Goal: Task Accomplishment & Management: Complete application form

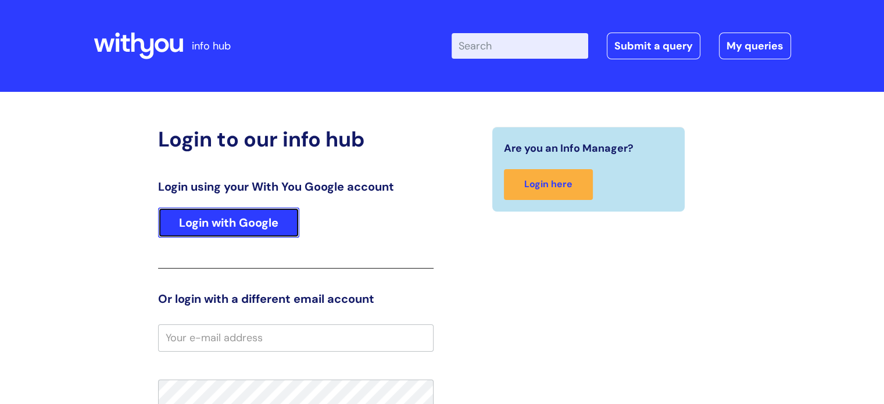
click at [270, 220] on link "Login with Google" at bounding box center [228, 222] width 141 height 30
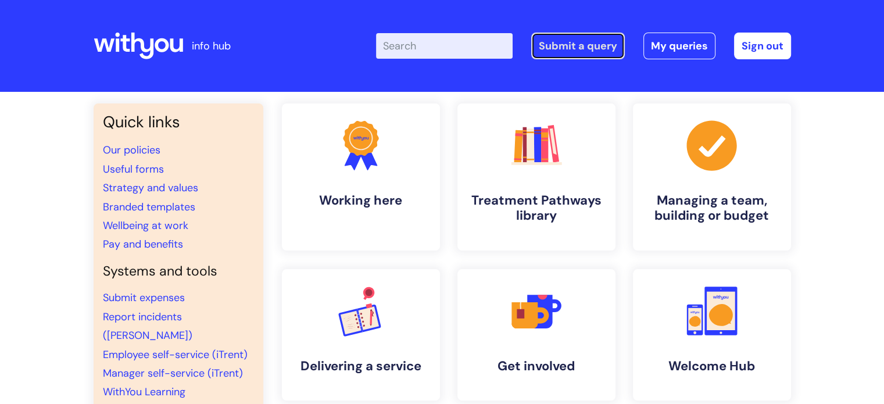
click at [569, 50] on link "Submit a query" at bounding box center [578, 46] width 94 height 27
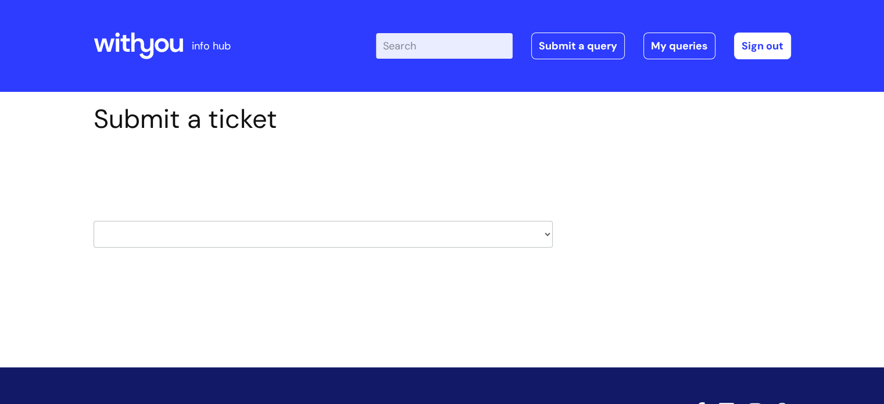
click at [383, 235] on select "HR / People IT and Support Clinical Drug Alerts Finance Accounts Data Support T…" at bounding box center [323, 234] width 459 height 27
click at [446, 304] on div "Submit a ticket Select issue type HR / People IT and Support Clinical Drug Aler…" at bounding box center [442, 212] width 884 height 241
click at [445, 234] on select "HR / People IT and Support Clinical Drug Alerts Finance Accounts Data Support T…" at bounding box center [323, 234] width 459 height 27
select select "it_and_support"
click at [94, 221] on select "HR / People IT and Support Clinical Drug Alerts Finance Accounts Data Support T…" at bounding box center [323, 234] width 459 height 27
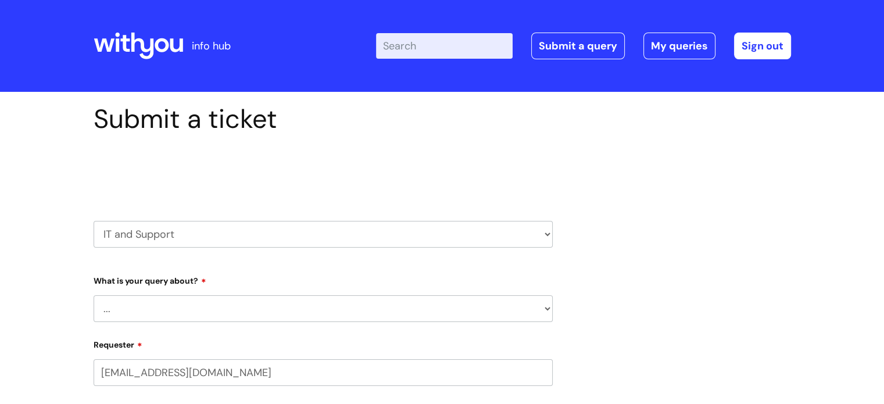
click at [245, 313] on select "... Mobile Phone Reset & MFA Accounts, Starters and Leavers IT Hardware issue I…" at bounding box center [323, 308] width 459 height 27
select select "Mobile Phone Reset & MFA"
click at [94, 295] on select "... Mobile Phone Reset & MFA Accounts, Starters and Leavers IT Hardware issue I…" at bounding box center [323, 308] width 459 height 27
click at [503, 370] on select "... Support with Mobile Phone Reset & MFA" at bounding box center [328, 368] width 450 height 27
select select "Support with Mobile Phone Reset & MFA"
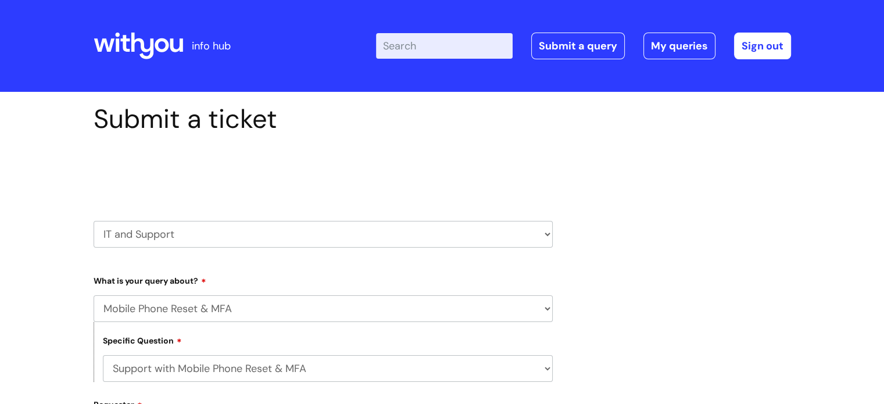
click at [103, 355] on select "... Support with Mobile Phone Reset & MFA" at bounding box center [328, 368] width 450 height 27
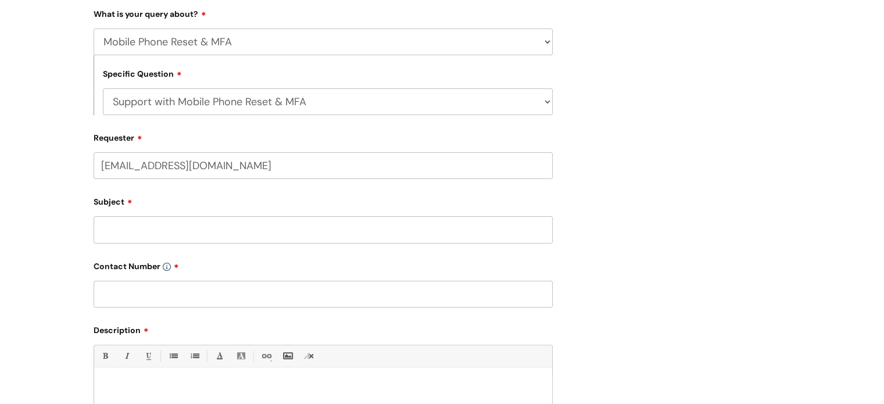
scroll to position [271, 0]
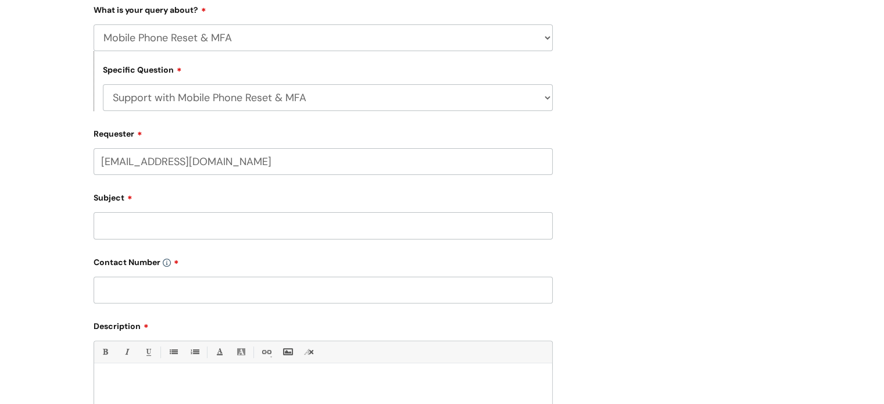
click at [210, 218] on input "Subject" at bounding box center [323, 225] width 459 height 27
type input "difficulty setting up mobile phone"
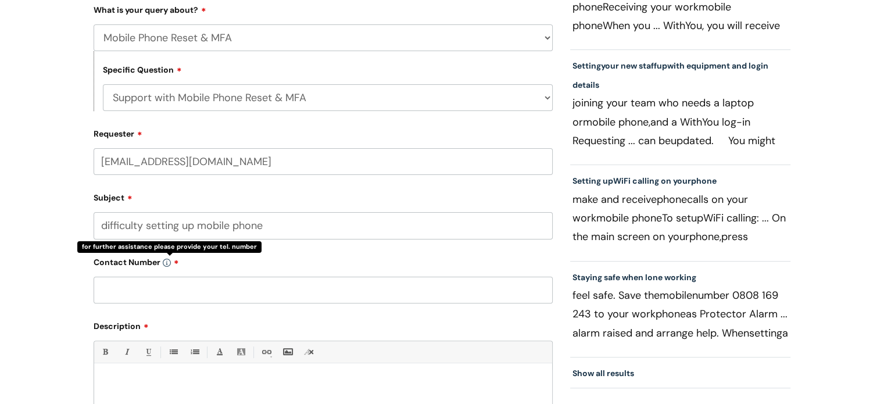
click at [183, 295] on input "text" at bounding box center [323, 290] width 459 height 27
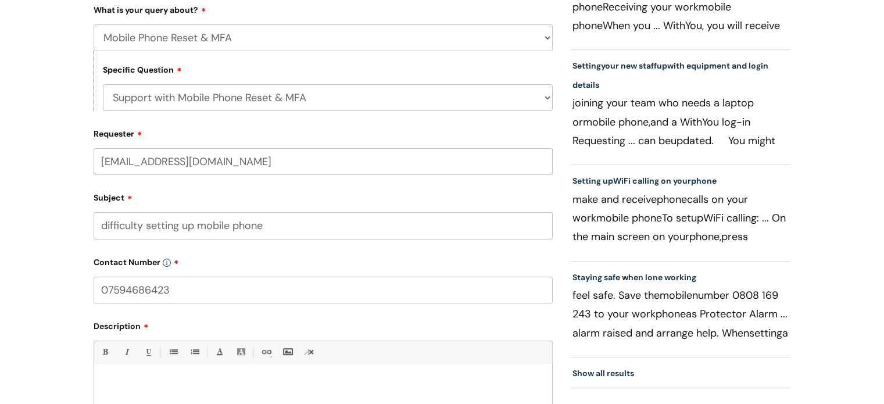
type input "07594686423"
click at [163, 369] on div "Bold (Ctrl-B) Italic (Ctrl-I) Underline(Ctrl-U) • Unordered List (Ctrl-Shift-7)…" at bounding box center [323, 394] width 459 height 109
click at [188, 378] on p at bounding box center [323, 383] width 440 height 10
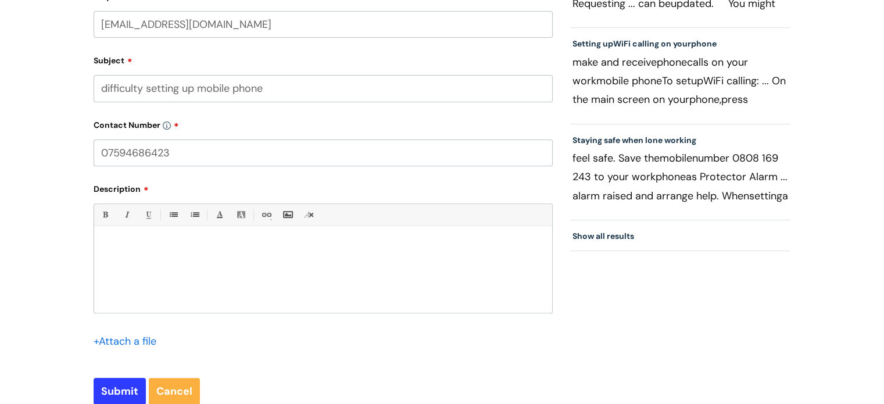
scroll to position [409, 0]
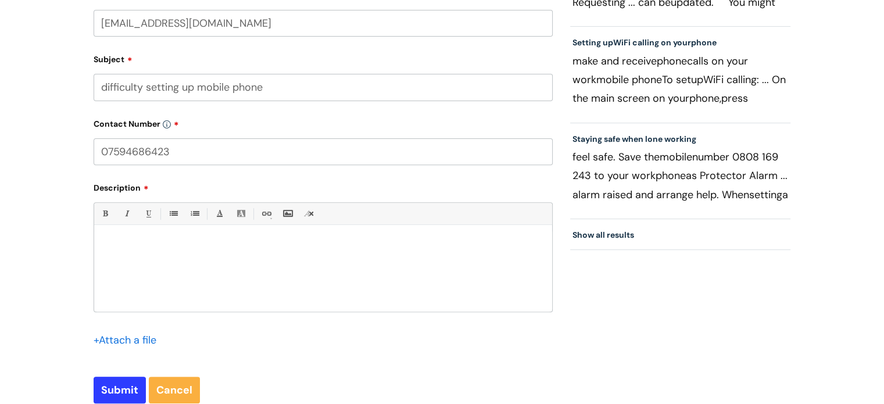
click at [442, 243] on p at bounding box center [323, 245] width 440 height 10
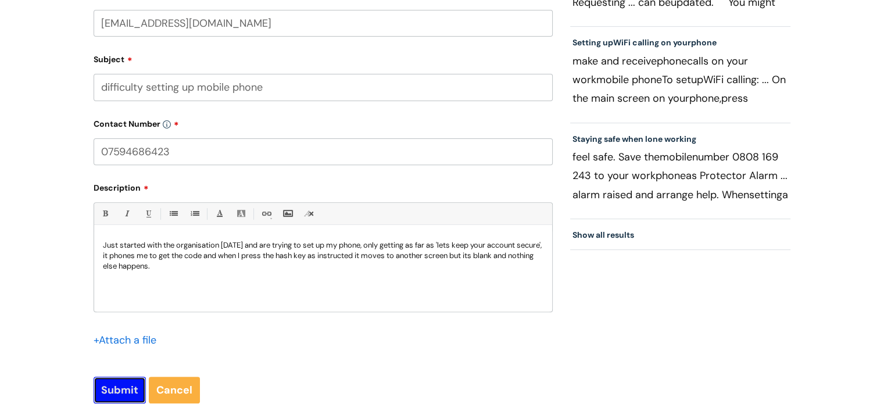
click at [119, 396] on input "Submit" at bounding box center [120, 390] width 52 height 27
type input "Please Wait..."
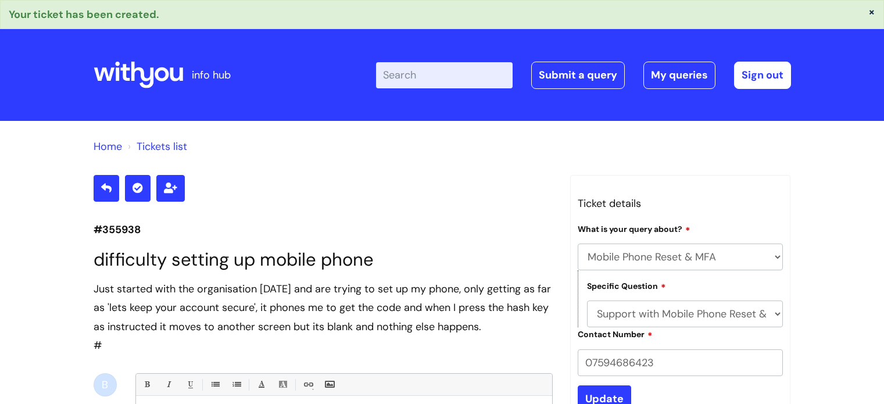
select select "Mobile Phone Reset & MFA"
select select "Support with Mobile Phone Reset & MFA"
click at [686, 81] on link "My queries" at bounding box center [679, 75] width 72 height 27
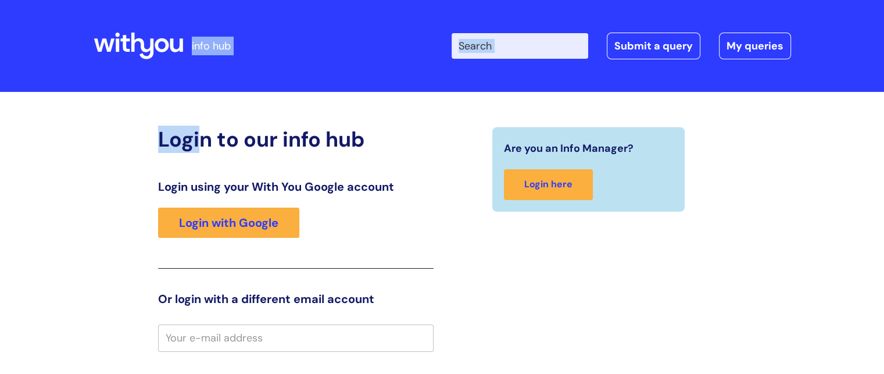
drag, startPoint x: 129, startPoint y: 24, endPoint x: 202, endPoint y: 128, distance: 127.2
click at [202, 128] on div "info hub Enter your search term here... Search Submit a query My queries Welcom…" at bounding box center [442, 187] width 884 height 374
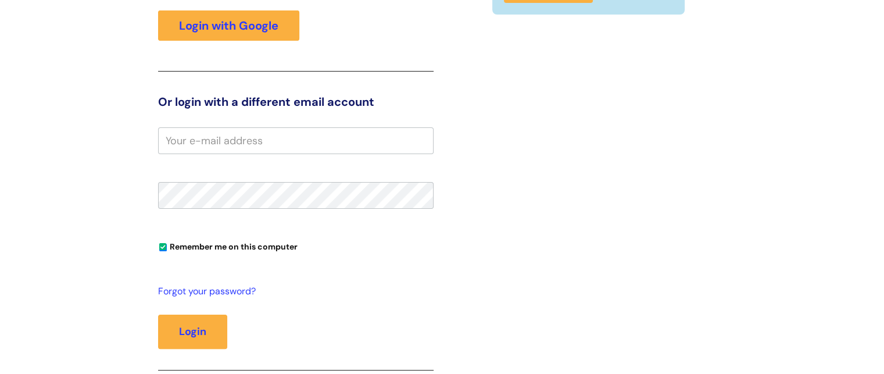
scroll to position [253, 0]
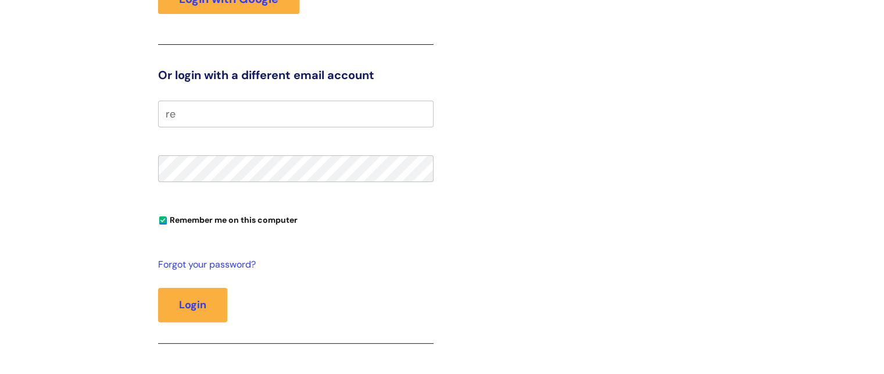
type input "r"
type input "[EMAIL_ADDRESS][DOMAIN_NAME]"
click at [158, 288] on button "Login" at bounding box center [192, 305] width 69 height 34
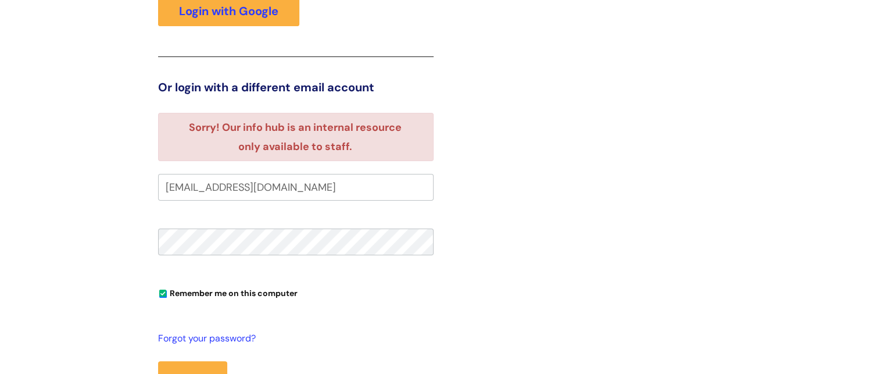
scroll to position [211, 0]
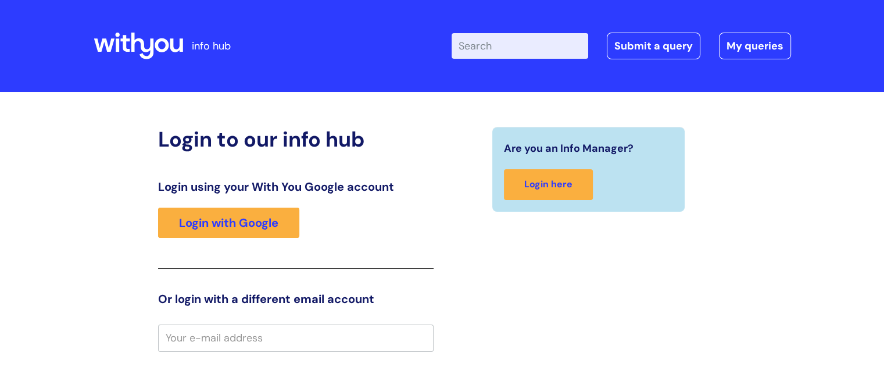
scroll to position [101, 0]
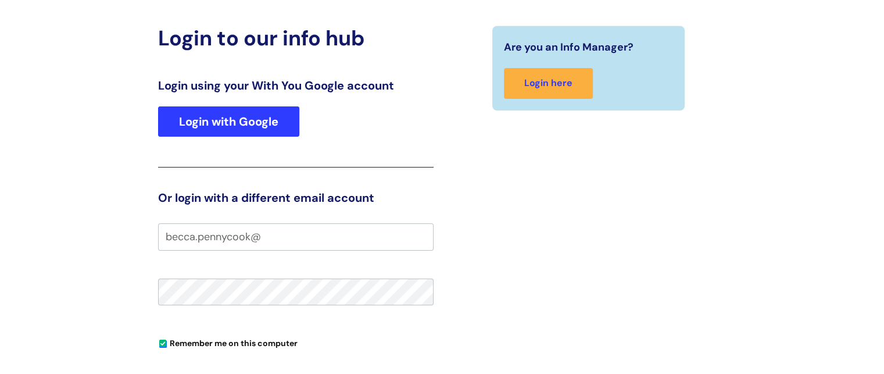
type input "becca.pennycook@"
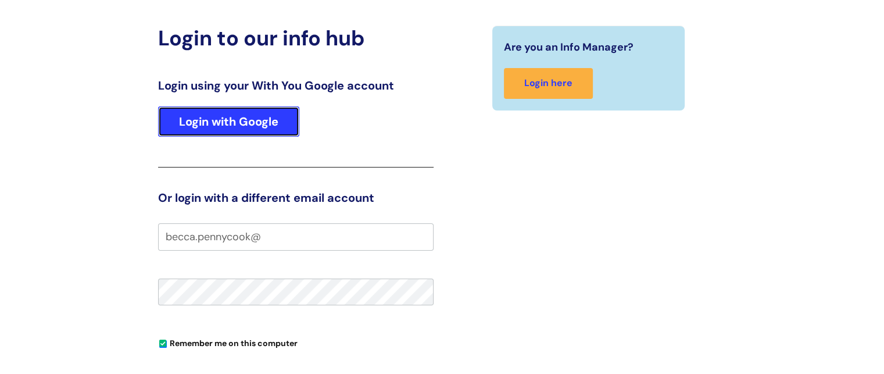
click at [237, 130] on link "Login with Google" at bounding box center [228, 121] width 141 height 30
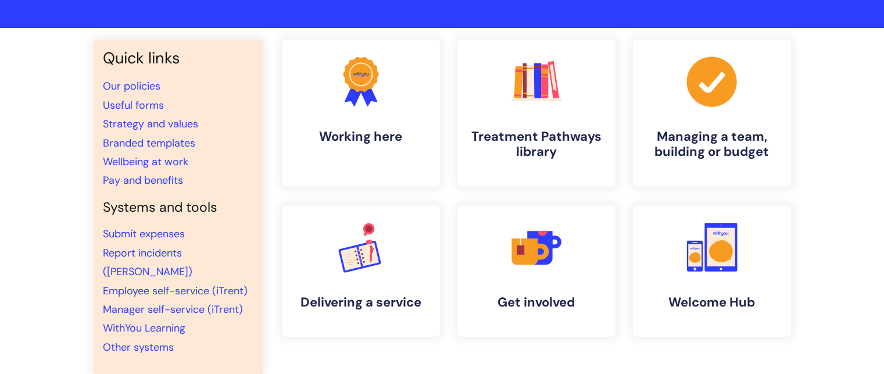
scroll to position [61, 0]
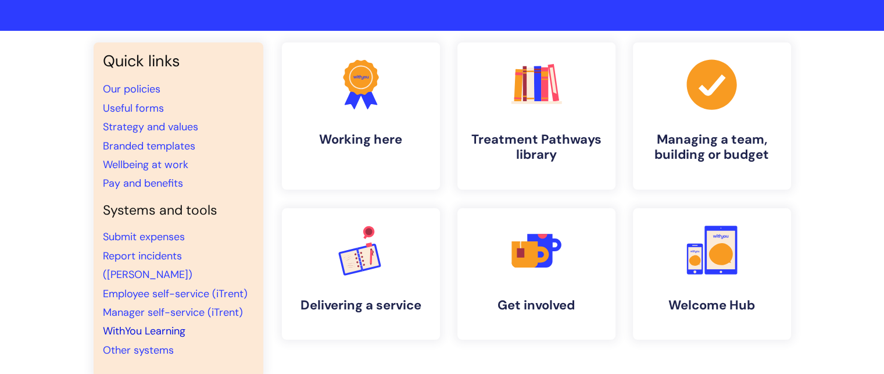
click at [144, 324] on link "WithYou Learning" at bounding box center [144, 331] width 83 height 14
click at [879, 116] on div "Quick links Our policies Useful forms Strategy and values Branded templates Wel…" at bounding box center [442, 337] width 884 height 612
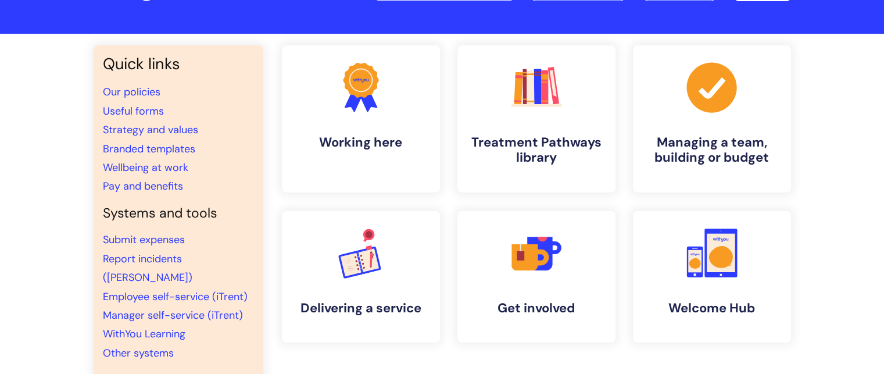
scroll to position [60, 0]
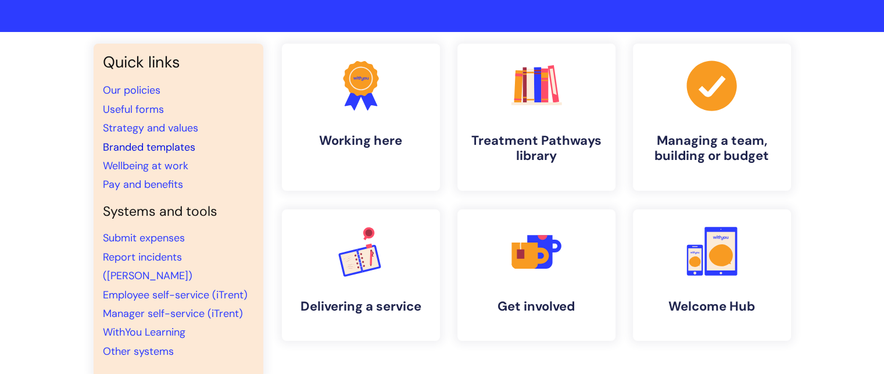
click at [185, 144] on link "Branded templates" at bounding box center [149, 147] width 92 height 14
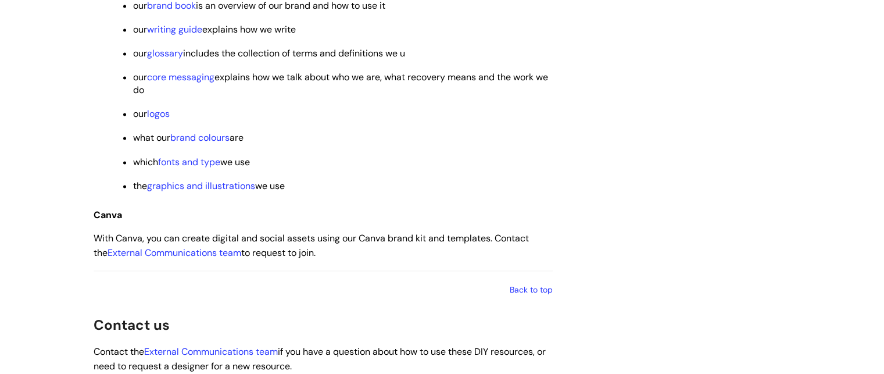
scroll to position [1738, 0]
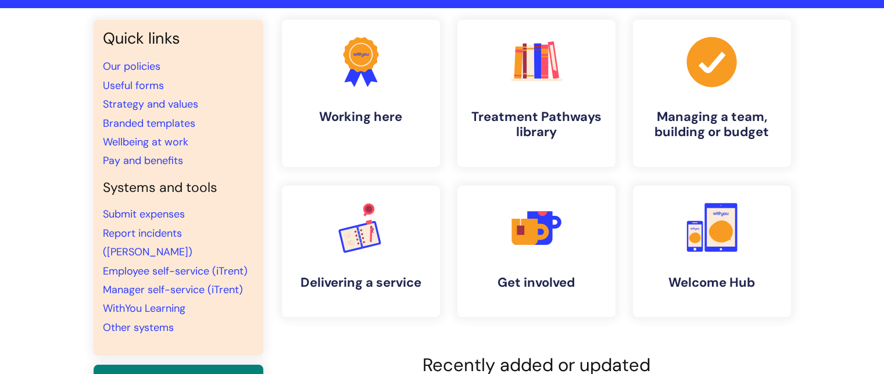
scroll to position [82, 0]
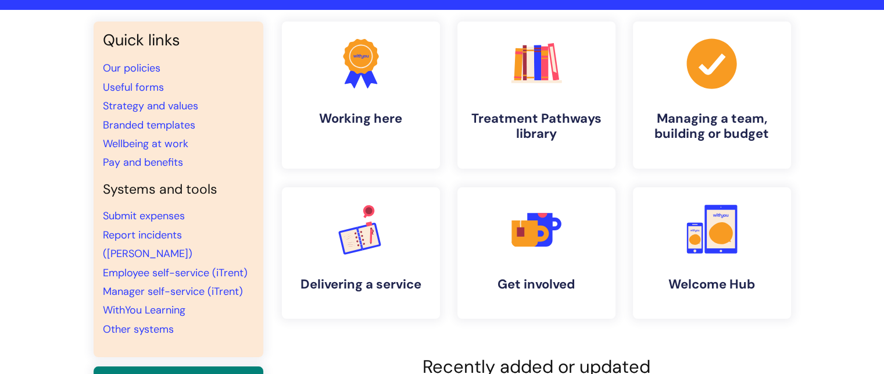
click at [161, 170] on li "Pay and benefits" at bounding box center [178, 162] width 151 height 19
click at [162, 158] on link "Pay and benefits" at bounding box center [143, 162] width 80 height 14
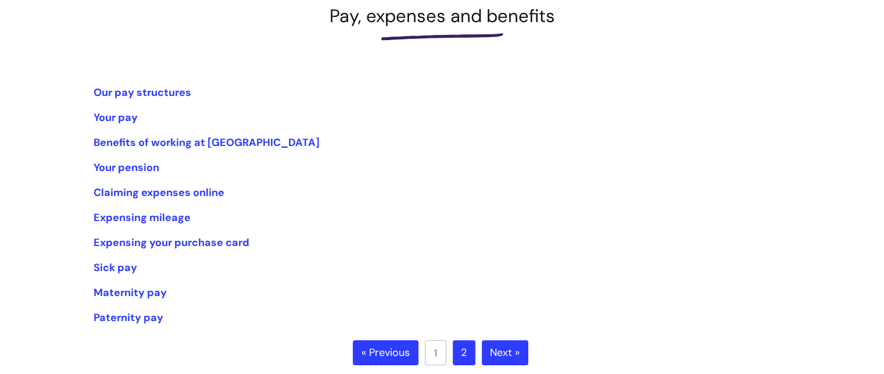
scroll to position [184, 0]
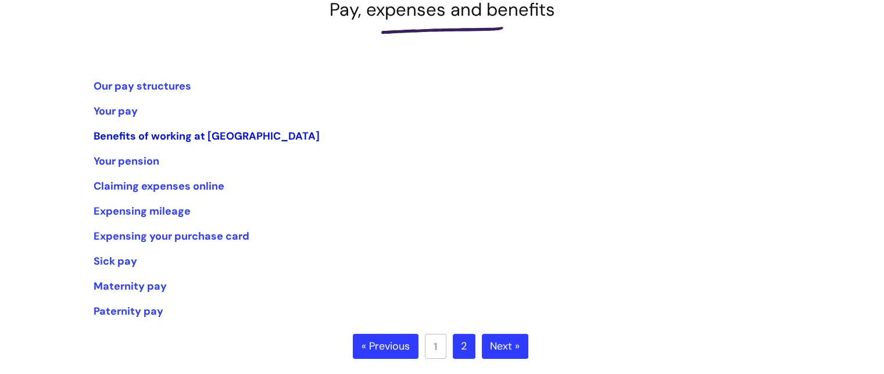
click at [157, 139] on link "Benefits of working at WithYou" at bounding box center [207, 136] width 226 height 14
